Goal: Information Seeking & Learning: Learn about a topic

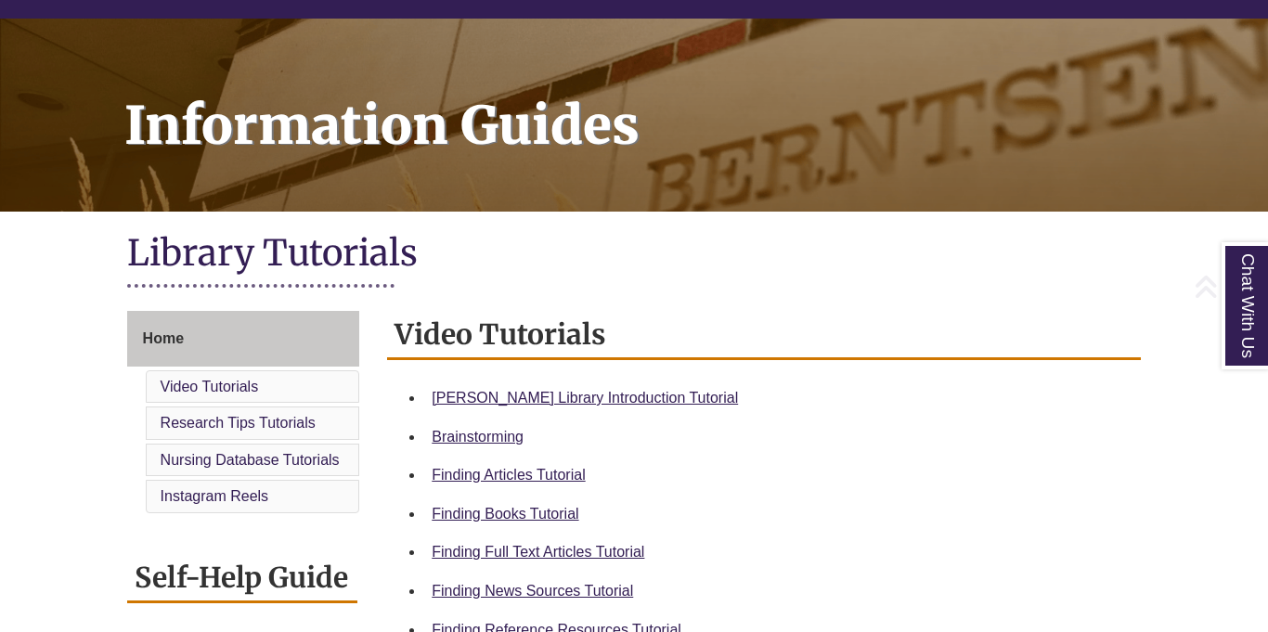
scroll to position [214, 0]
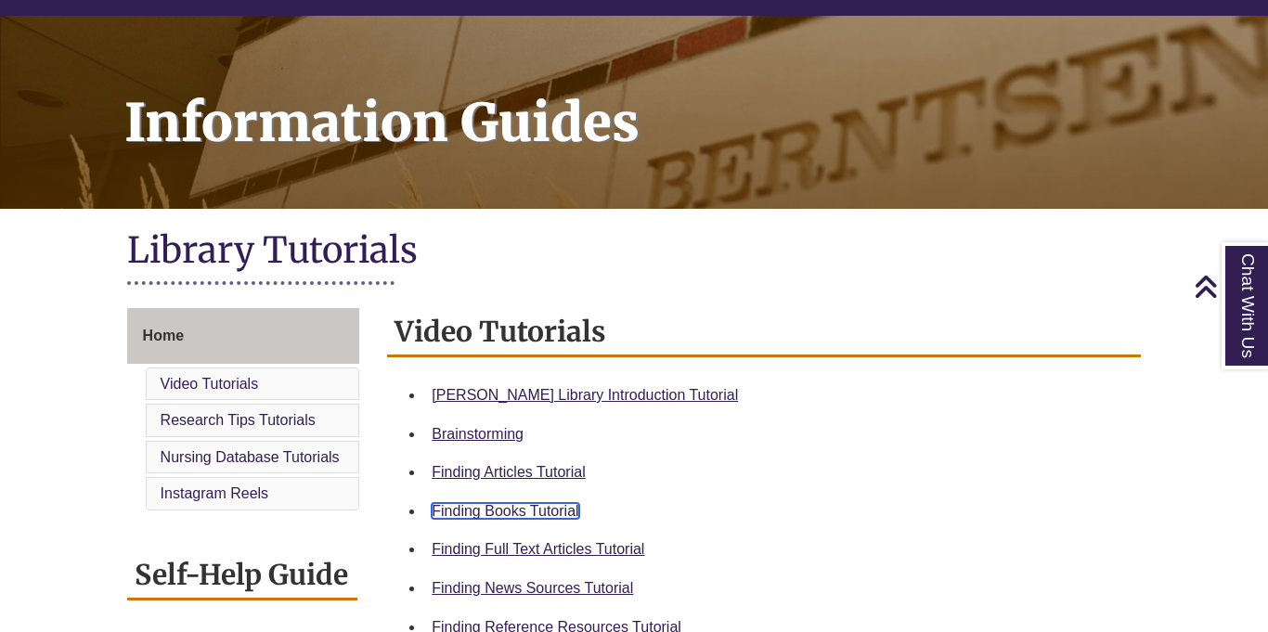
click at [504, 504] on link "Finding Books Tutorial" at bounding box center [505, 511] width 147 height 16
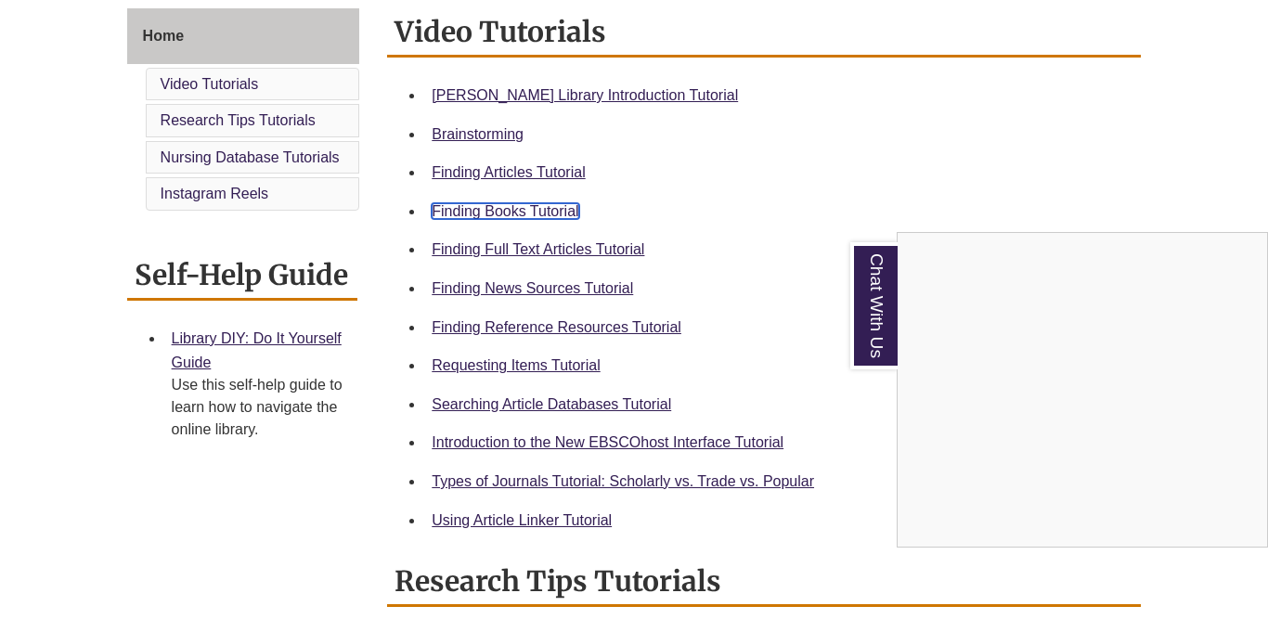
scroll to position [511, 0]
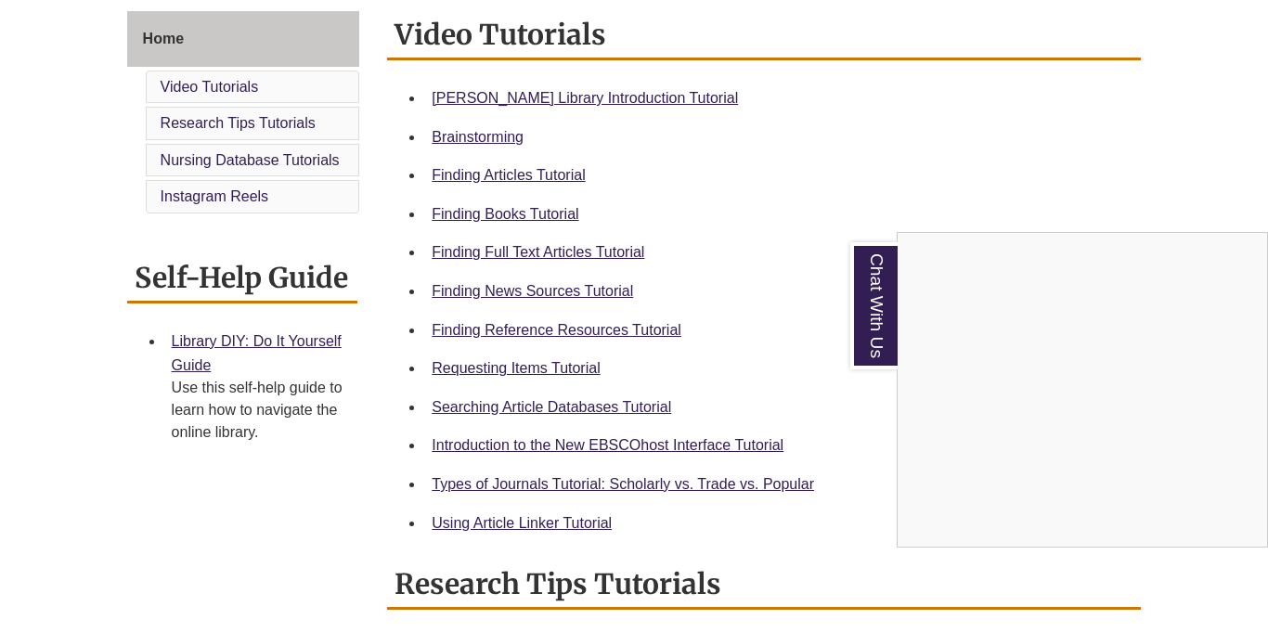
click at [556, 371] on div "Chat With Us" at bounding box center [634, 316] width 1268 height 632
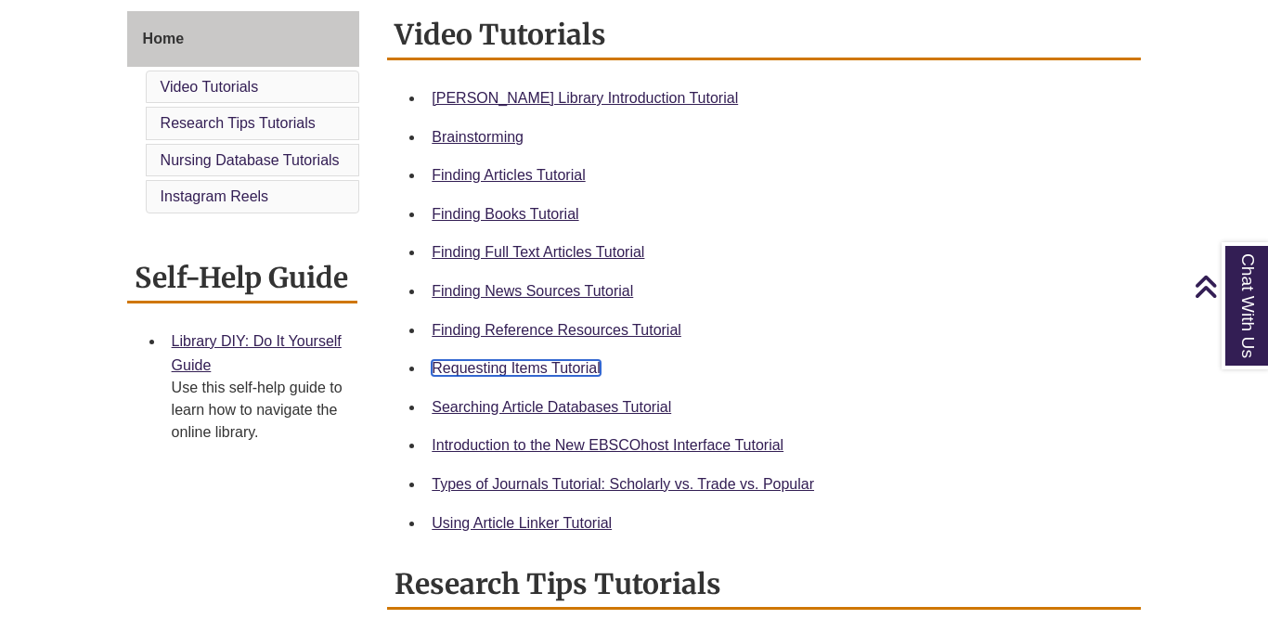
click at [561, 370] on link "Requesting Items Tutorial" at bounding box center [516, 368] width 168 height 16
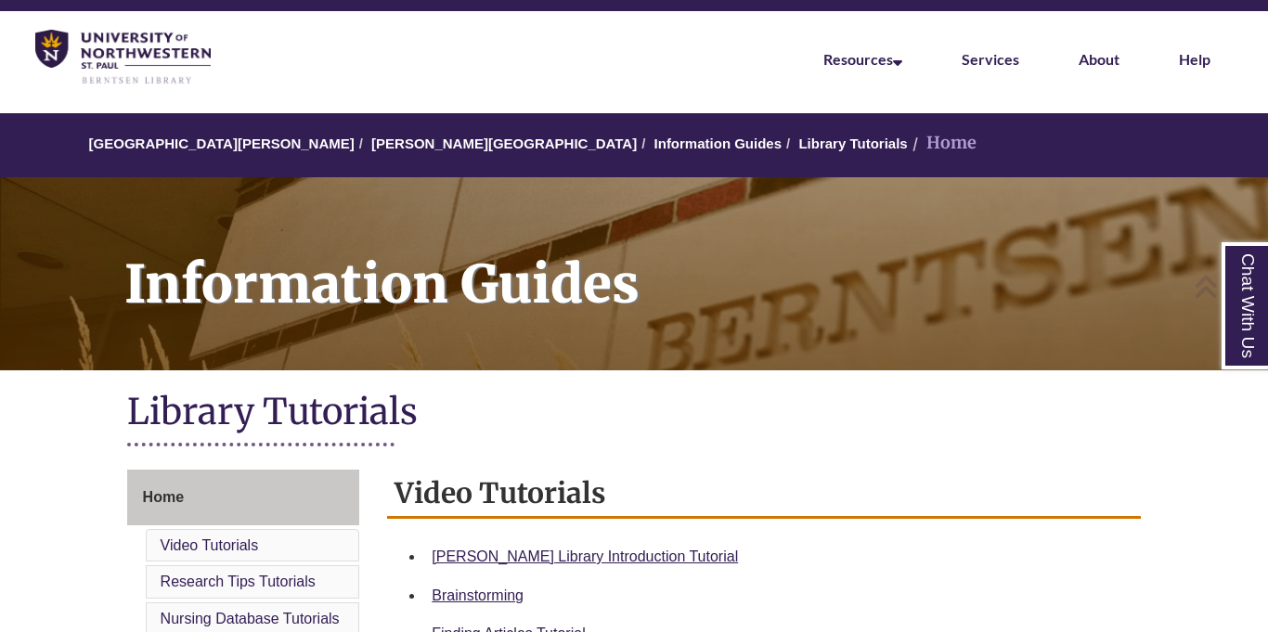
scroll to position [51, 0]
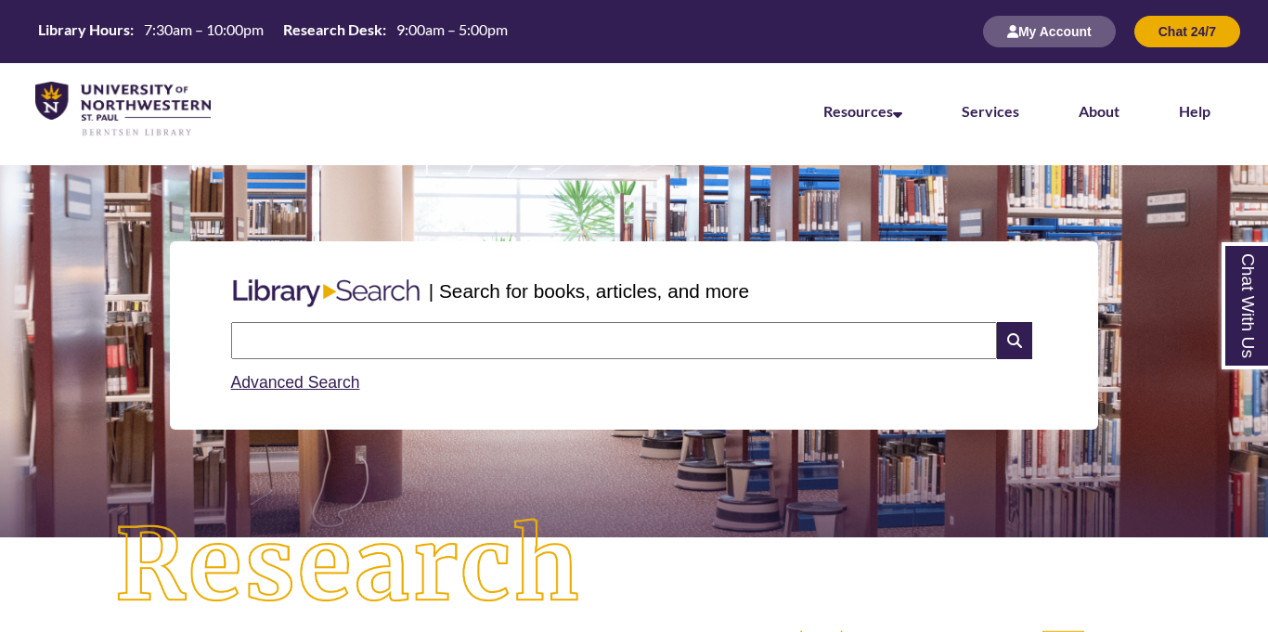
click at [304, 342] on input "text" at bounding box center [614, 340] width 766 height 37
click at [306, 348] on input "text" at bounding box center [614, 340] width 766 height 37
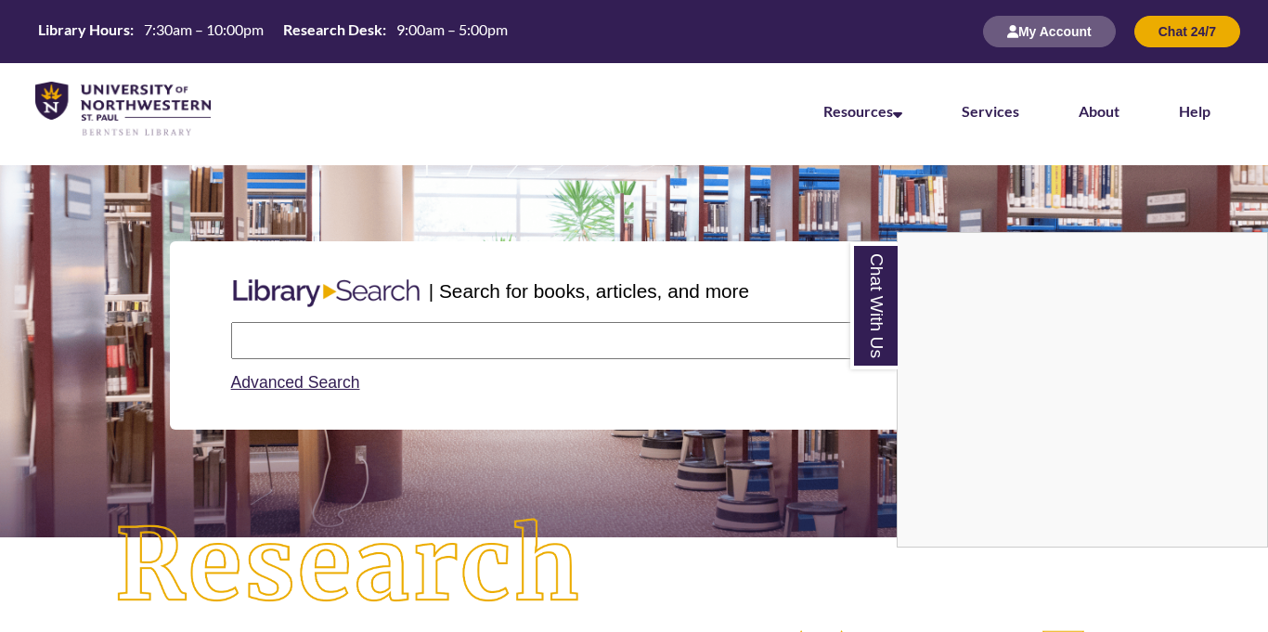
type input "********"
